Goal: Navigation & Orientation: Find specific page/section

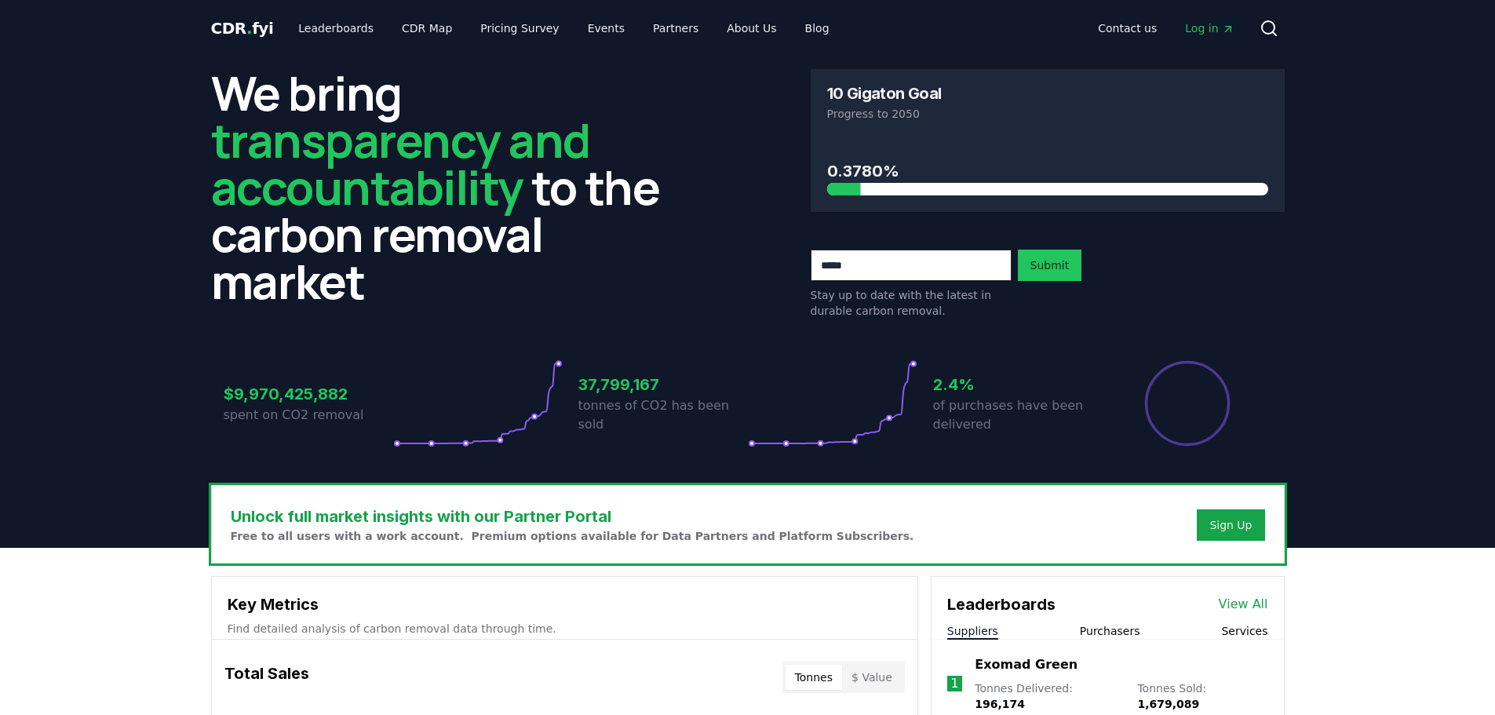
scroll to position [549, 0]
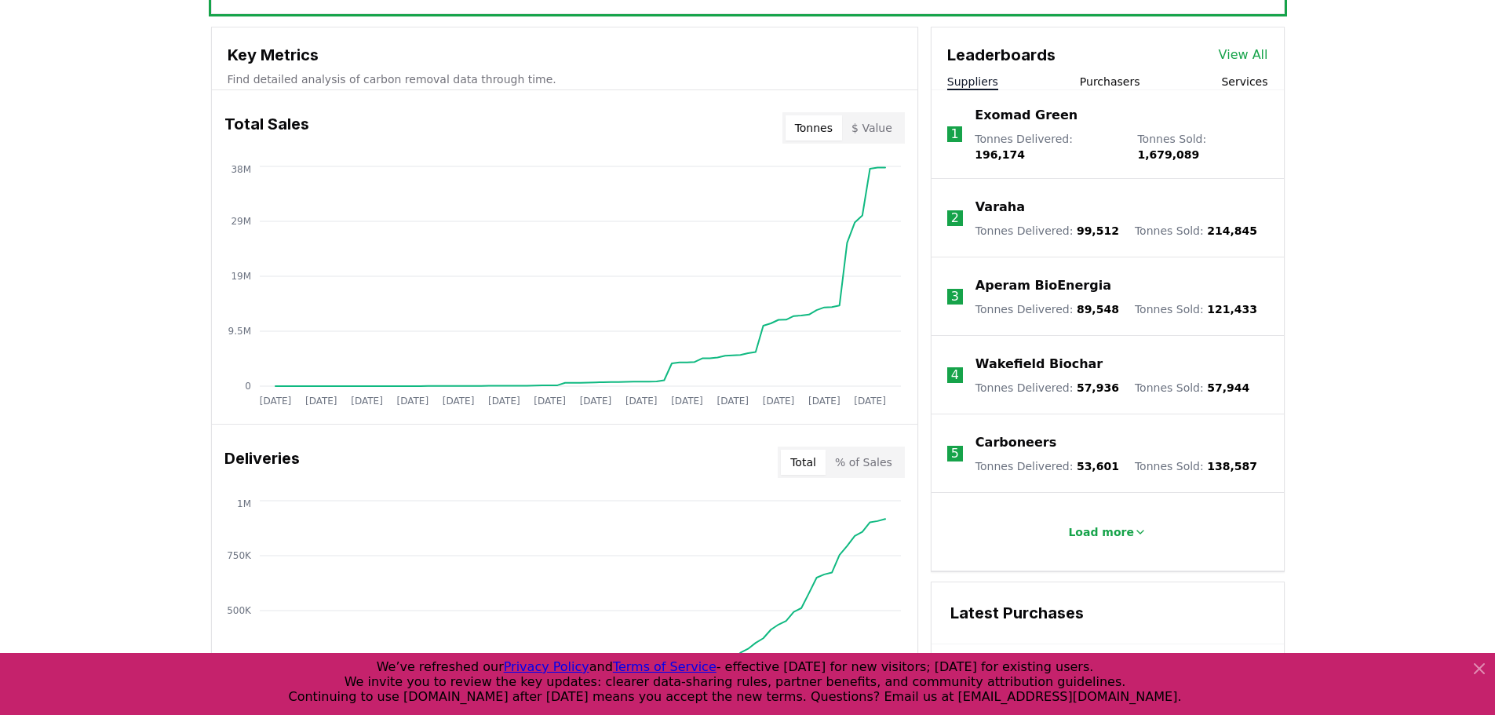
click at [129, 461] on div "Unlock full market insights with our Partner Portal Free to all users with a wo…" at bounding box center [747, 626] width 1495 height 1256
click at [115, 371] on div "Unlock full market insights with our Partner Portal Free to all users with a wo…" at bounding box center [747, 626] width 1495 height 1256
click at [80, 250] on div "Unlock full market insights with our Partner Portal Free to all users with a wo…" at bounding box center [747, 626] width 1495 height 1256
click at [1411, 450] on div "Unlock full market insights with our Partner Portal Free to all users with a wo…" at bounding box center [747, 626] width 1495 height 1256
click at [87, 245] on div "Unlock full market insights with our Partner Portal Free to all users with a wo…" at bounding box center [747, 626] width 1495 height 1256
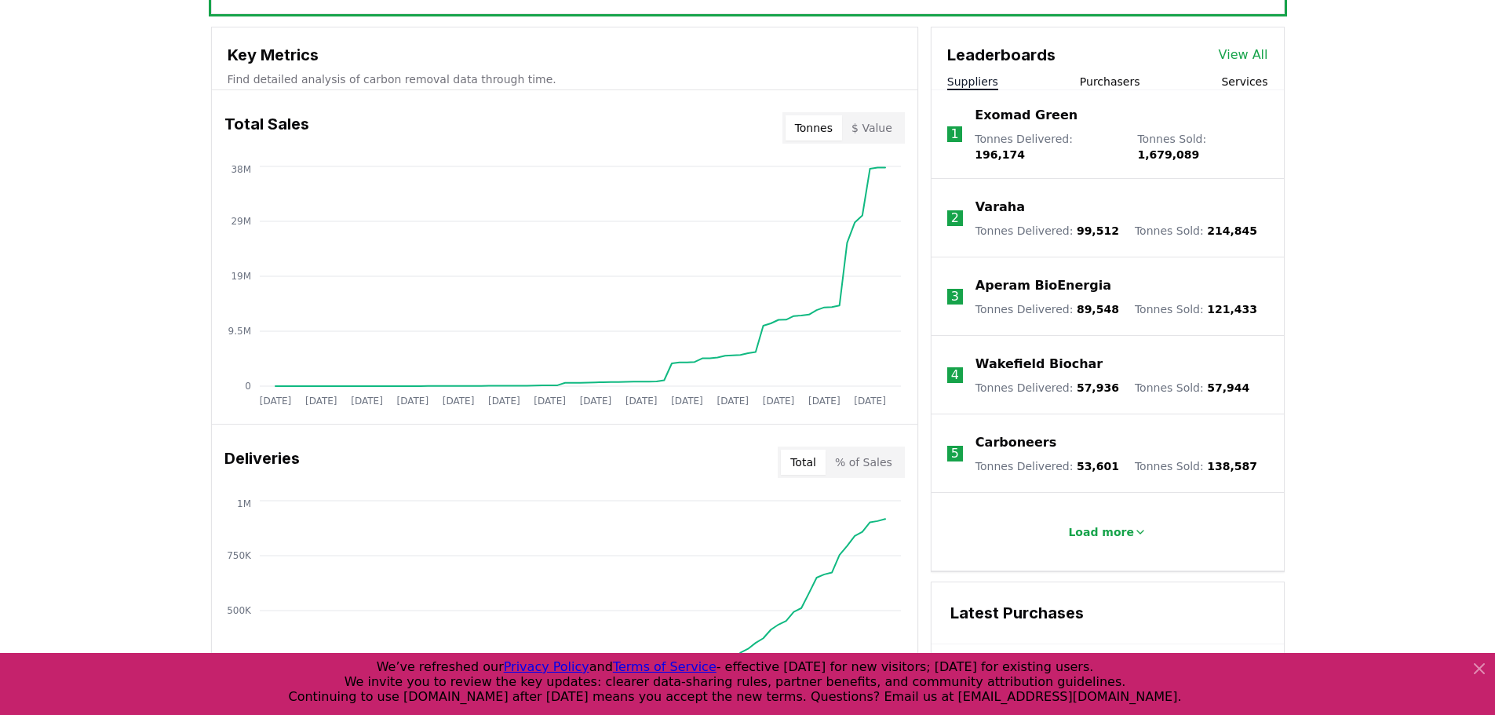
click at [194, 241] on div "Unlock full market insights with our Partner Portal Free to all users with a wo…" at bounding box center [747, 626] width 1495 height 1256
click at [156, 240] on div "Unlock full market insights with our Partner Portal Free to all users with a wo…" at bounding box center [747, 626] width 1495 height 1256
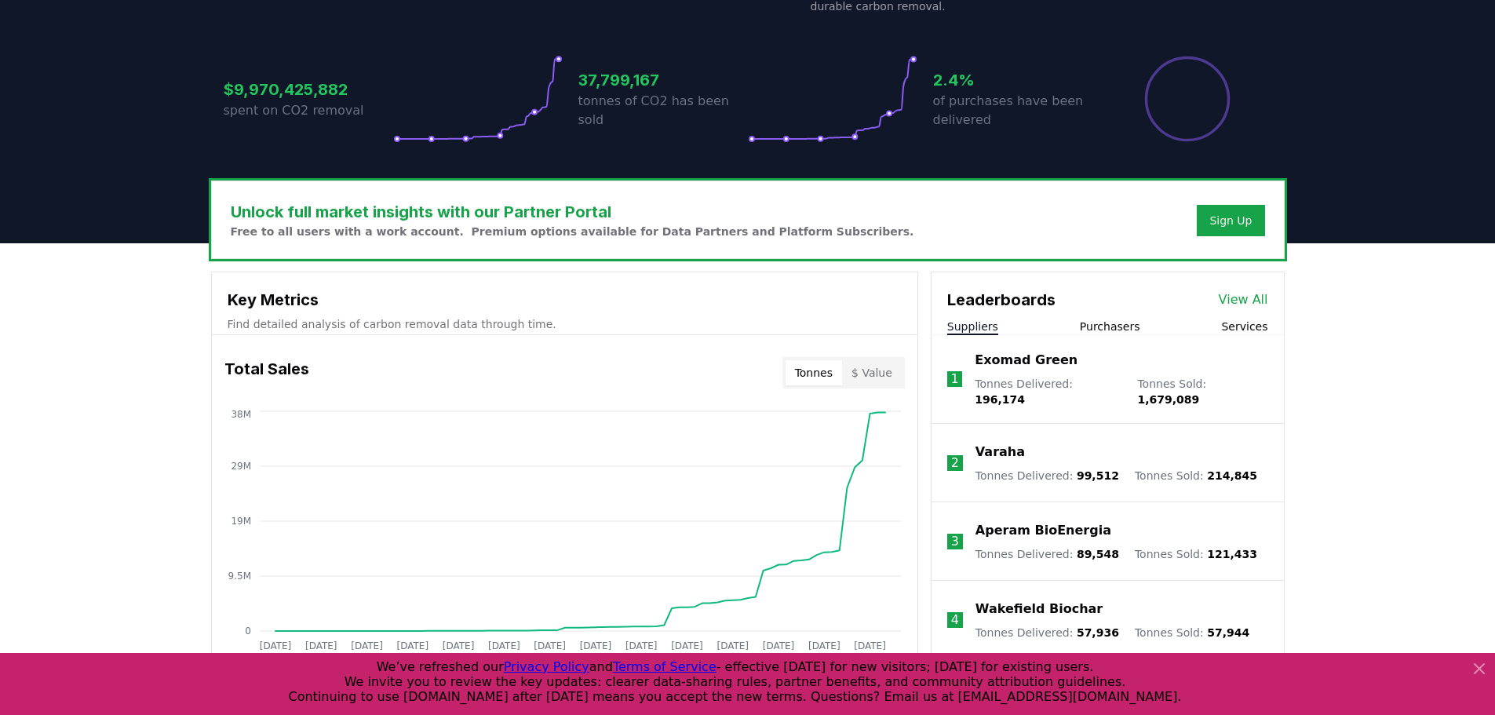
scroll to position [0, 0]
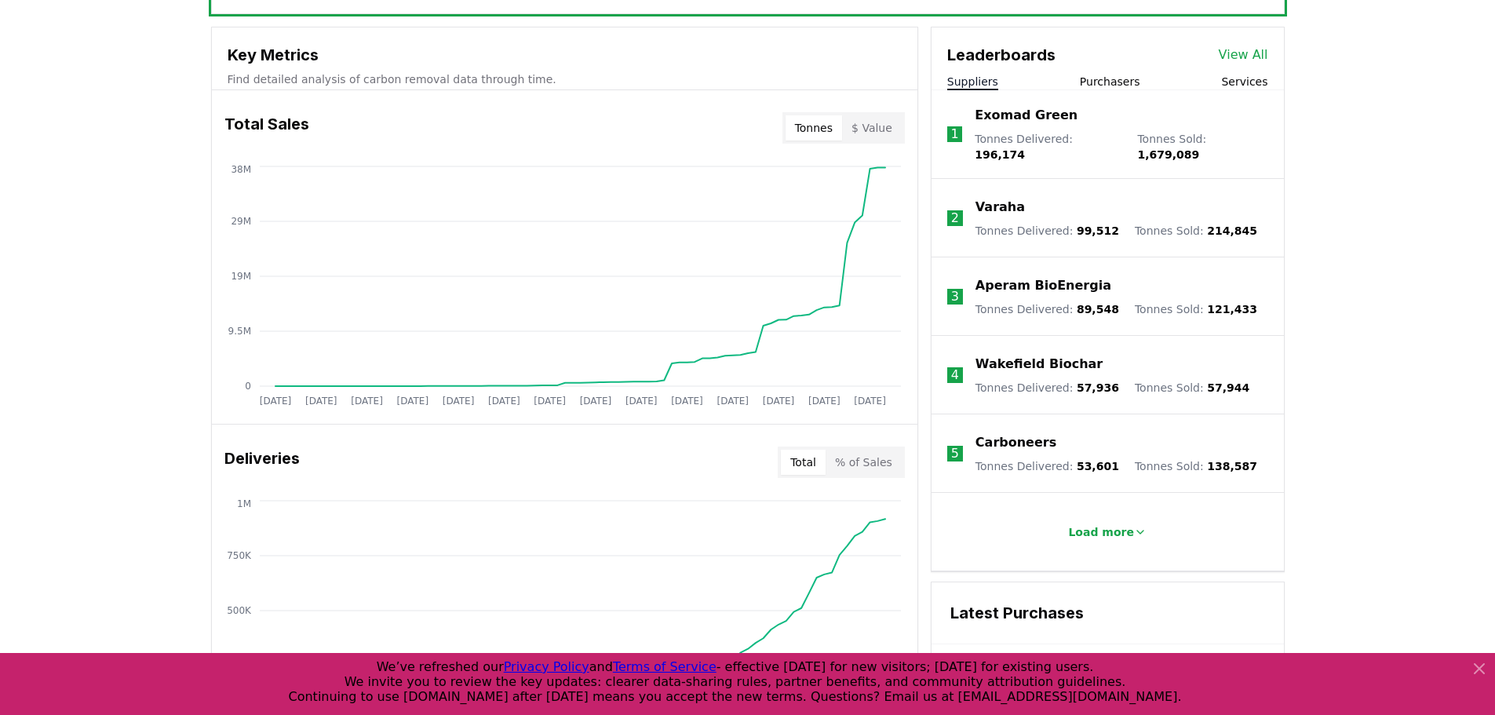
click at [180, 410] on div "Unlock full market insights with our Partner Portal Free to all users with a wo…" at bounding box center [747, 626] width 1495 height 1256
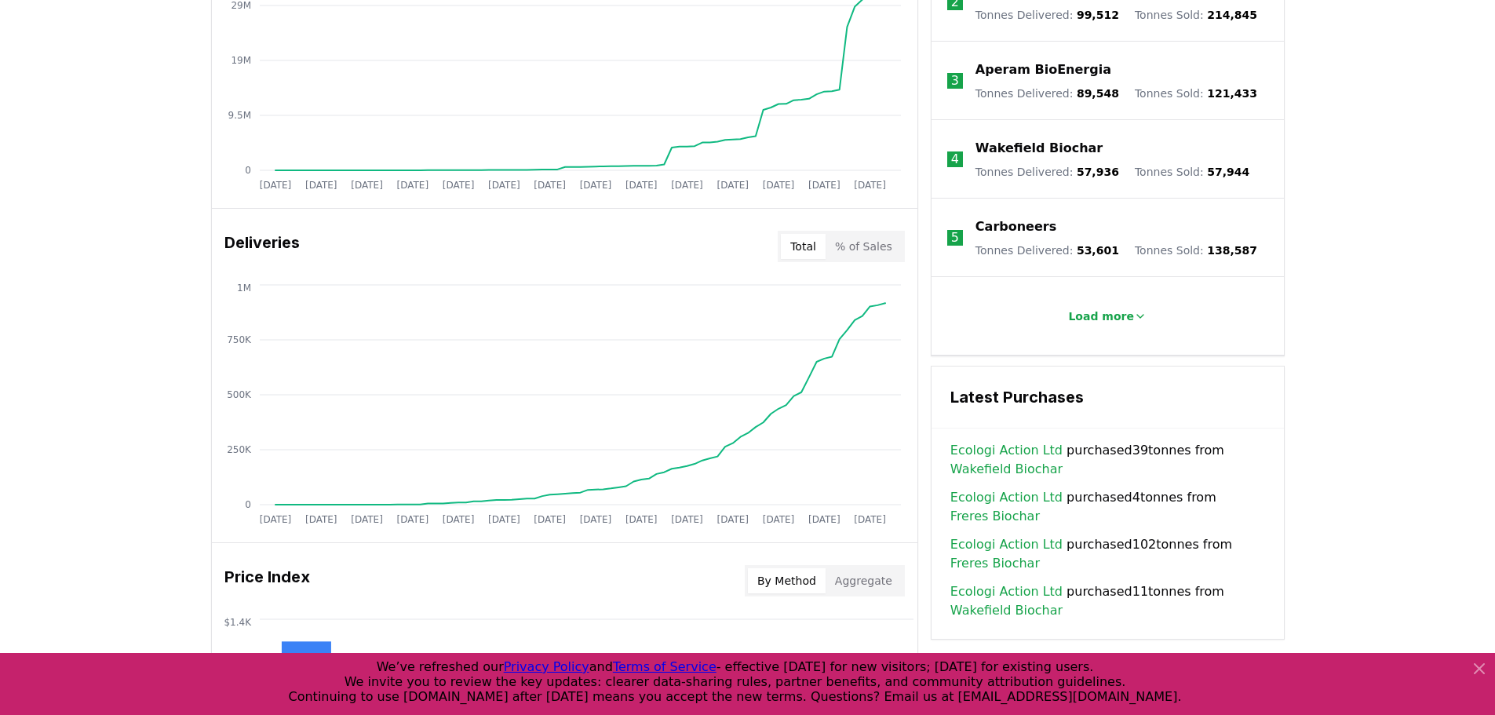
scroll to position [706, 0]
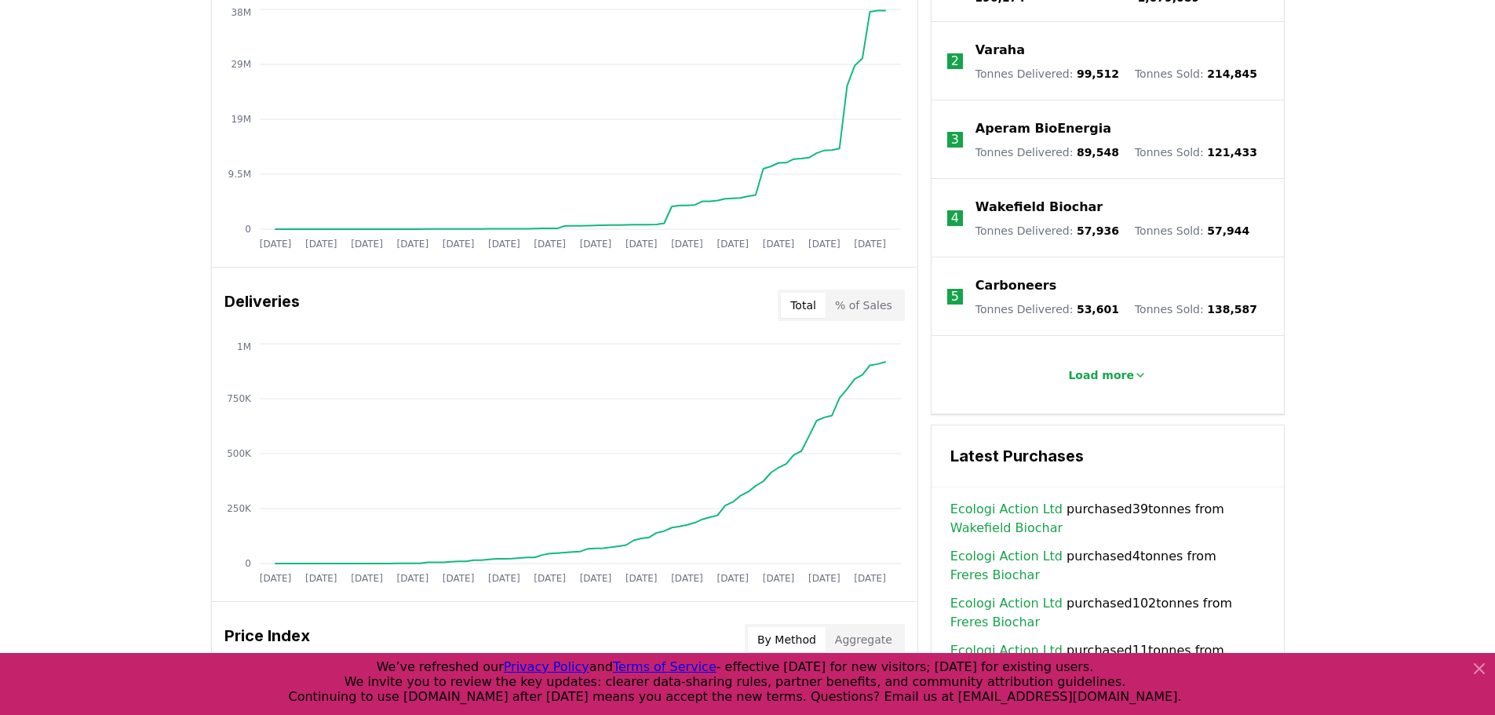
click at [114, 187] on div "Unlock full market insights with our Partner Portal Free to all users with a wo…" at bounding box center [747, 469] width 1495 height 1256
click at [118, 333] on div "Unlock full market insights with our Partner Portal Free to all users with a wo…" at bounding box center [747, 469] width 1495 height 1256
drag, startPoint x: 123, startPoint y: 278, endPoint x: 319, endPoint y: 207, distance: 208.5
click at [123, 278] on div "Unlock full market insights with our Partner Portal Free to all users with a wo…" at bounding box center [747, 469] width 1495 height 1256
click at [106, 406] on div "Unlock full market insights with our Partner Portal Free to all users with a wo…" at bounding box center [747, 469] width 1495 height 1256
